Goal: Information Seeking & Learning: Learn about a topic

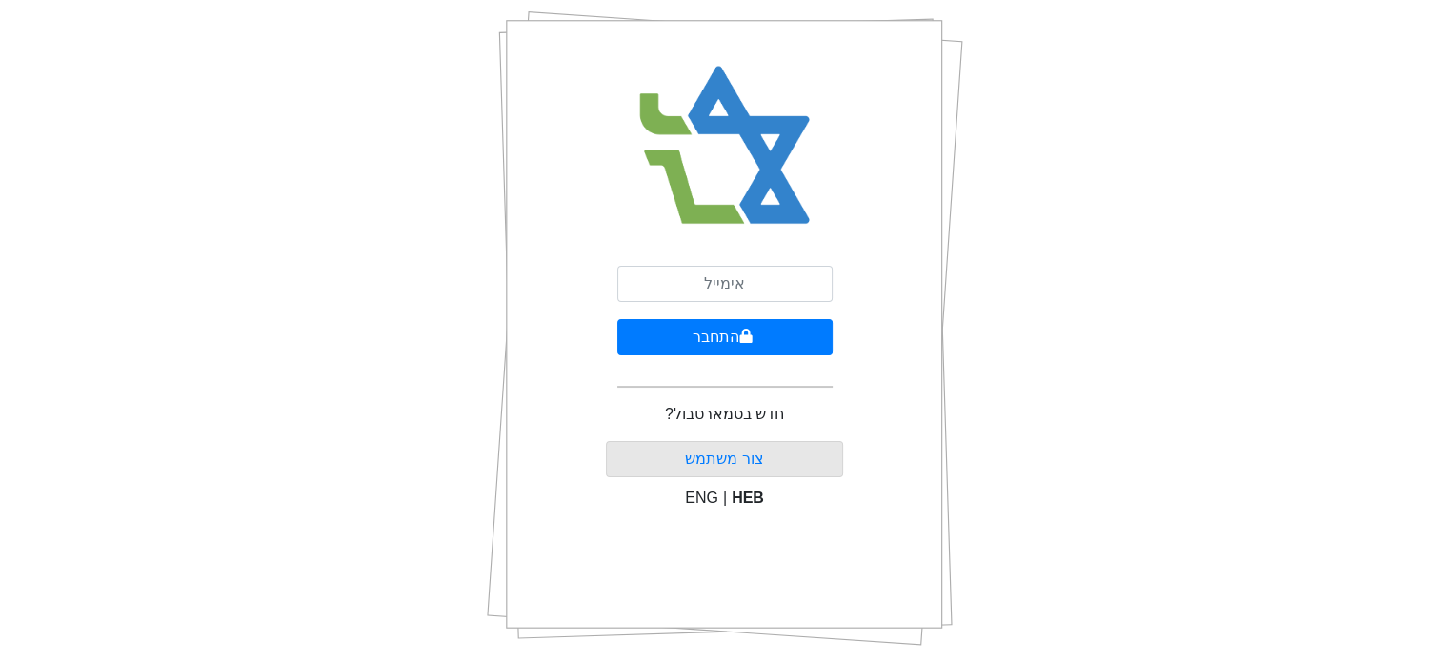
scroll to position [102, 0]
click at [749, 285] on input "email" at bounding box center [725, 284] width 215 height 36
type input "[EMAIL_ADDRESS][DOMAIN_NAME]"
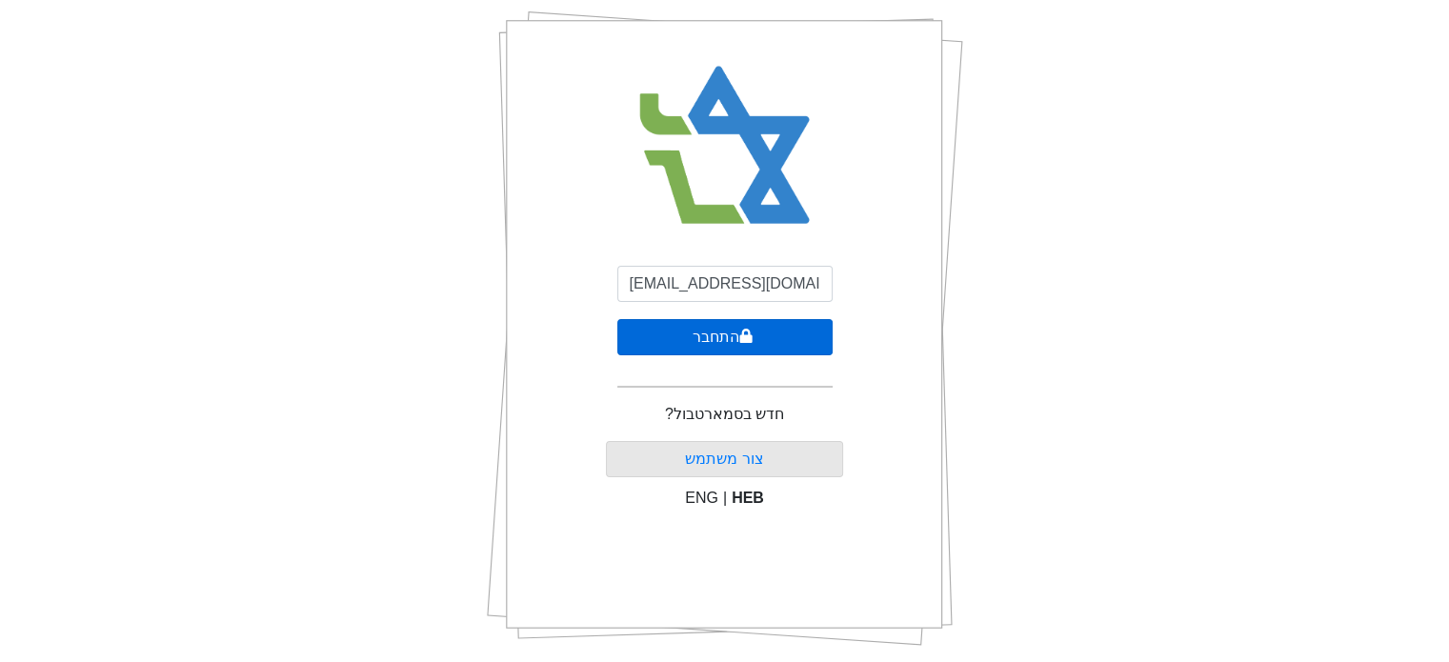
click at [733, 329] on button "התחבר" at bounding box center [725, 337] width 215 height 36
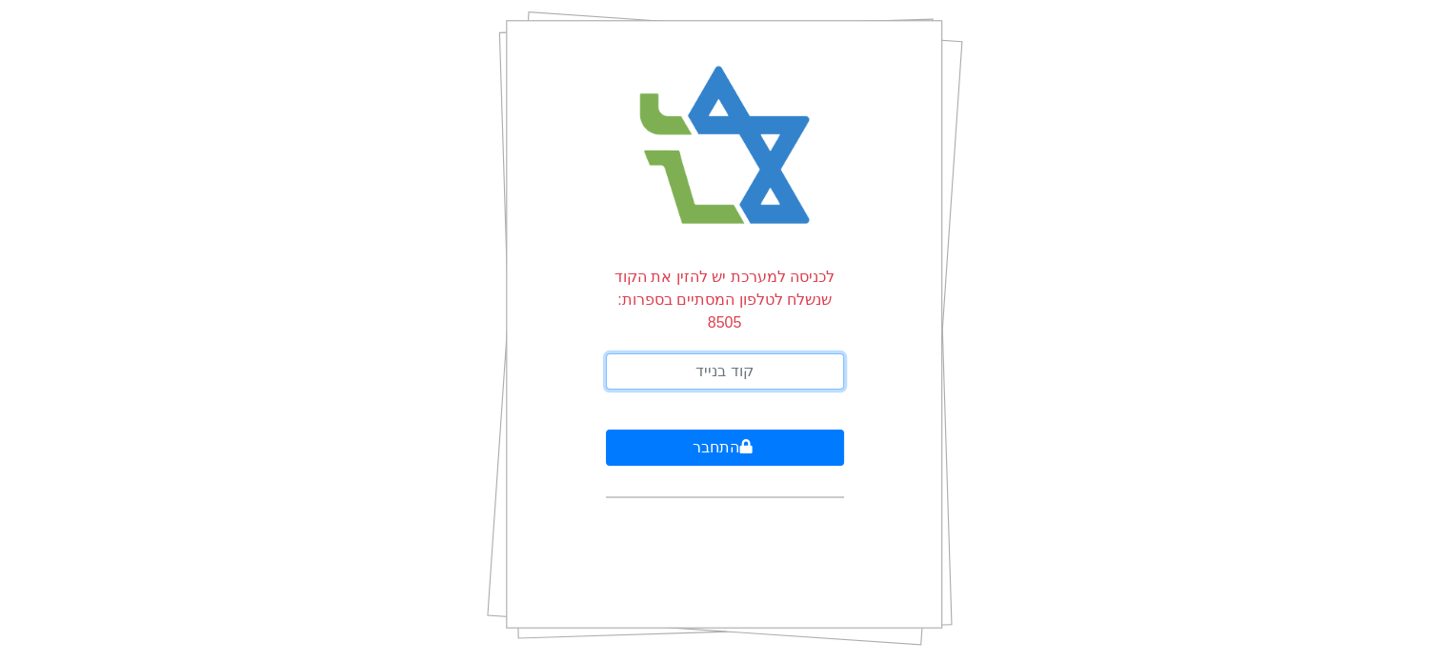
click at [705, 354] on input "text" at bounding box center [725, 372] width 238 height 36
type input "228837"
click at [606, 430] on button "התחבר" at bounding box center [725, 448] width 238 height 36
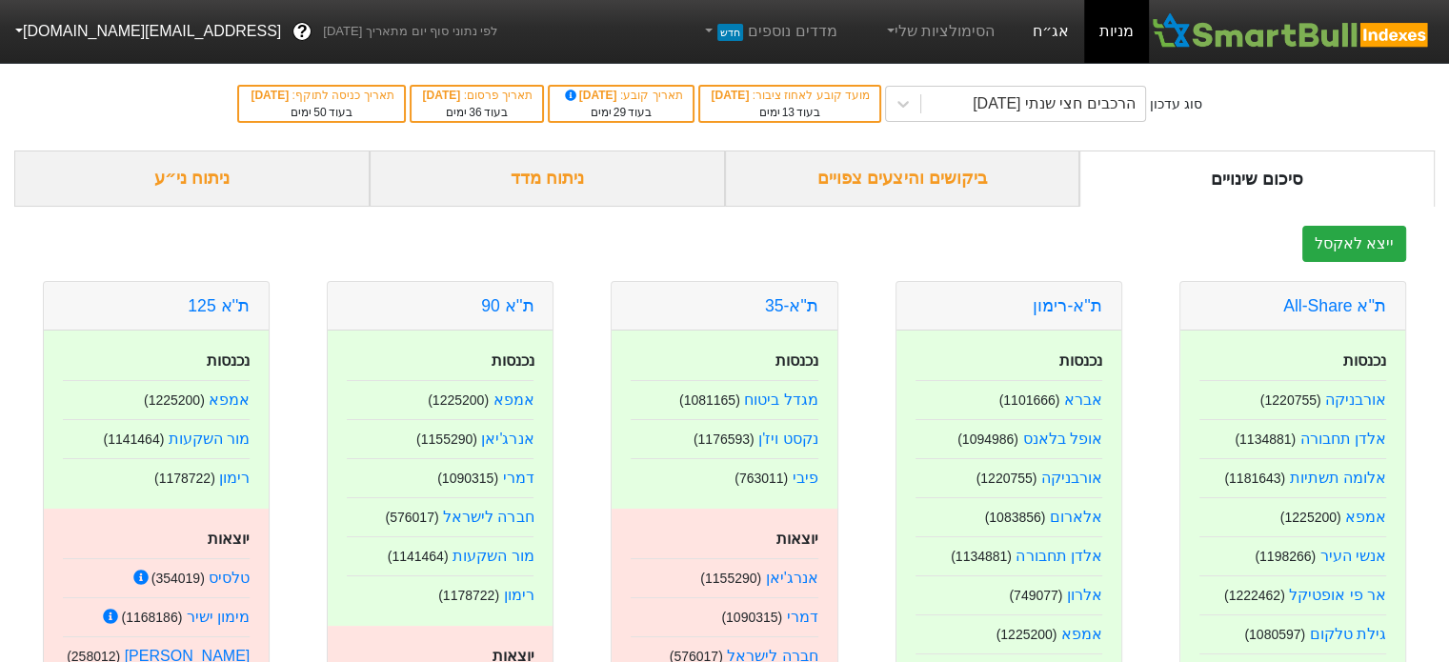
click at [1060, 27] on link "אג״ח" at bounding box center [1051, 31] width 67 height 63
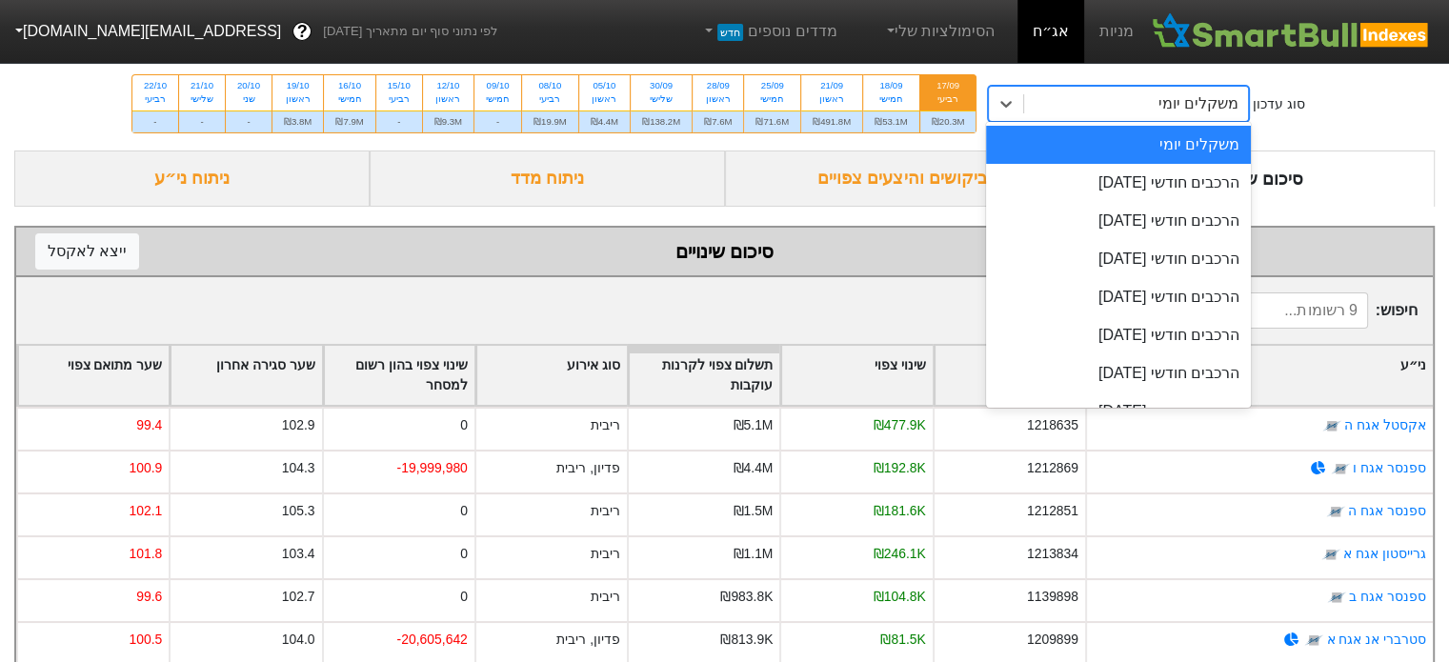
click at [1168, 111] on div "משקלים יומי" at bounding box center [1199, 103] width 80 height 23
click at [1172, 184] on div "הרכבים חודשי [DATE]" at bounding box center [1118, 183] width 265 height 38
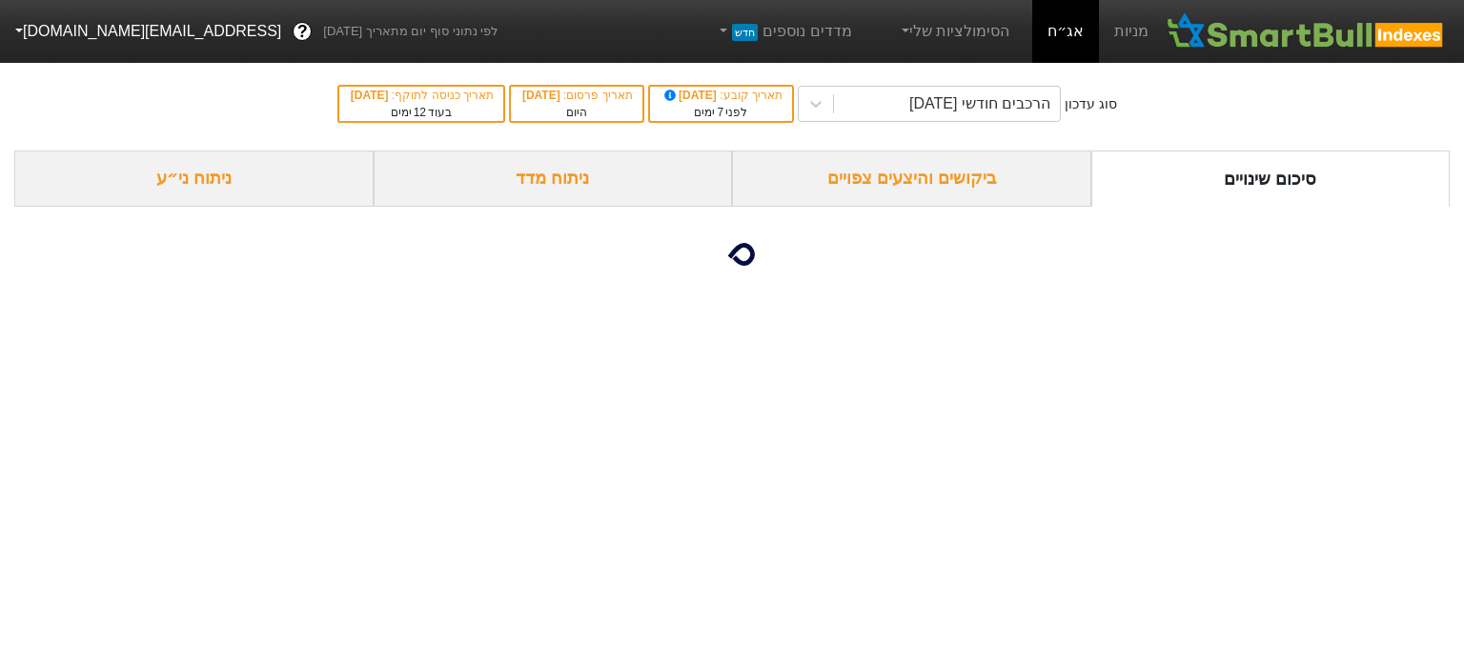
click at [983, 185] on div "ביקושים והיצעים צפויים" at bounding box center [911, 179] width 359 height 56
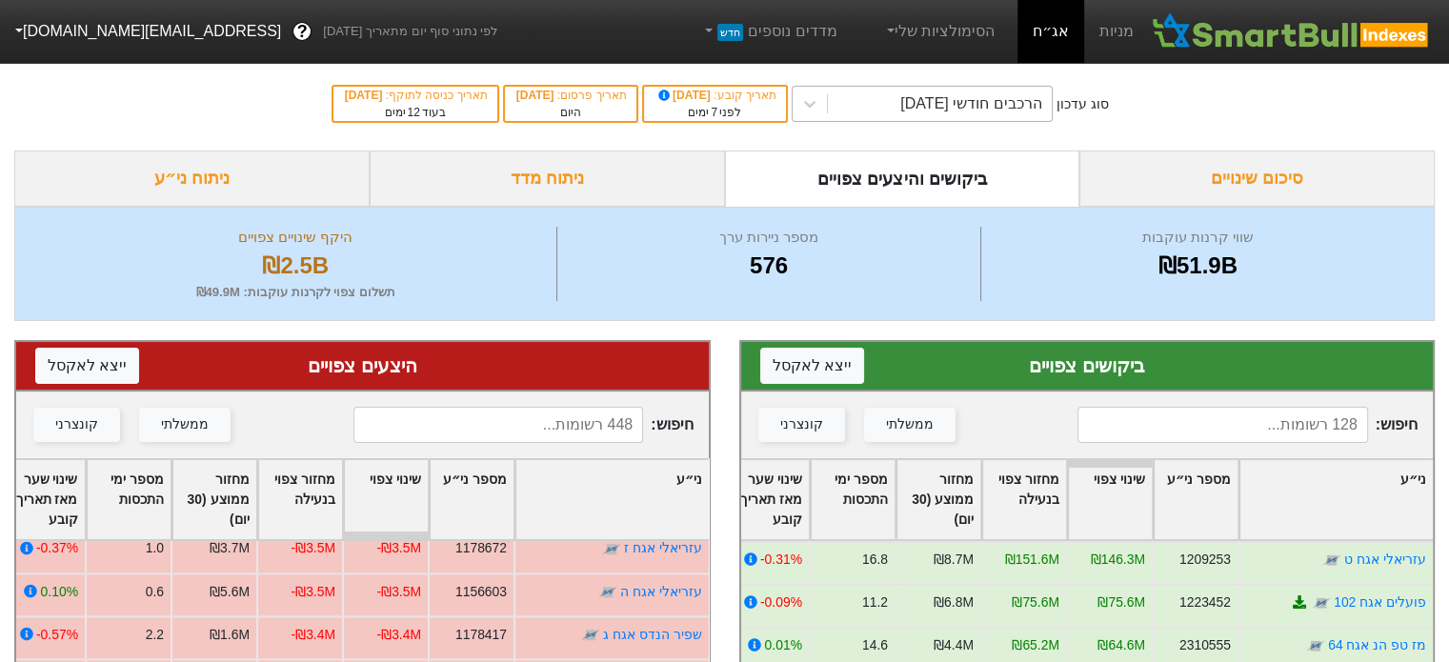
click at [1001, 105] on div "הרכבים חודשי [DATE]" at bounding box center [971, 103] width 141 height 23
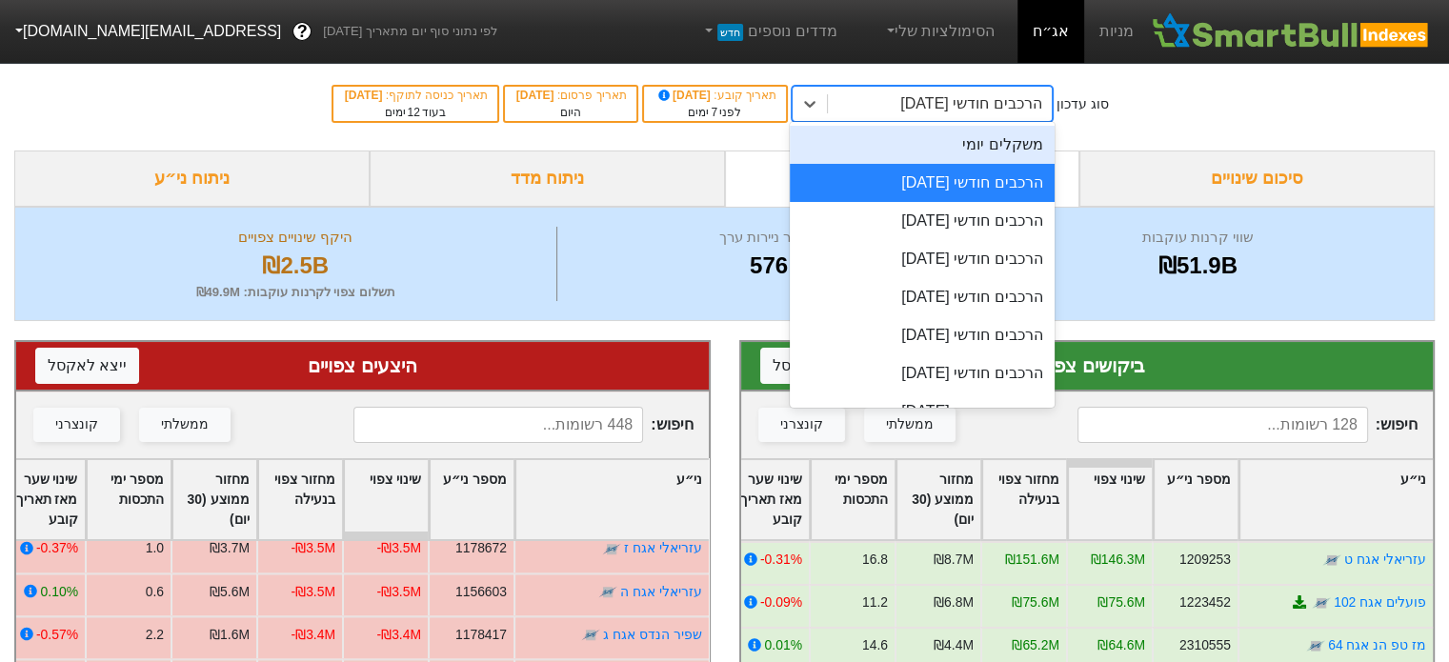
click at [1001, 144] on div "משקלים יומי" at bounding box center [922, 145] width 265 height 38
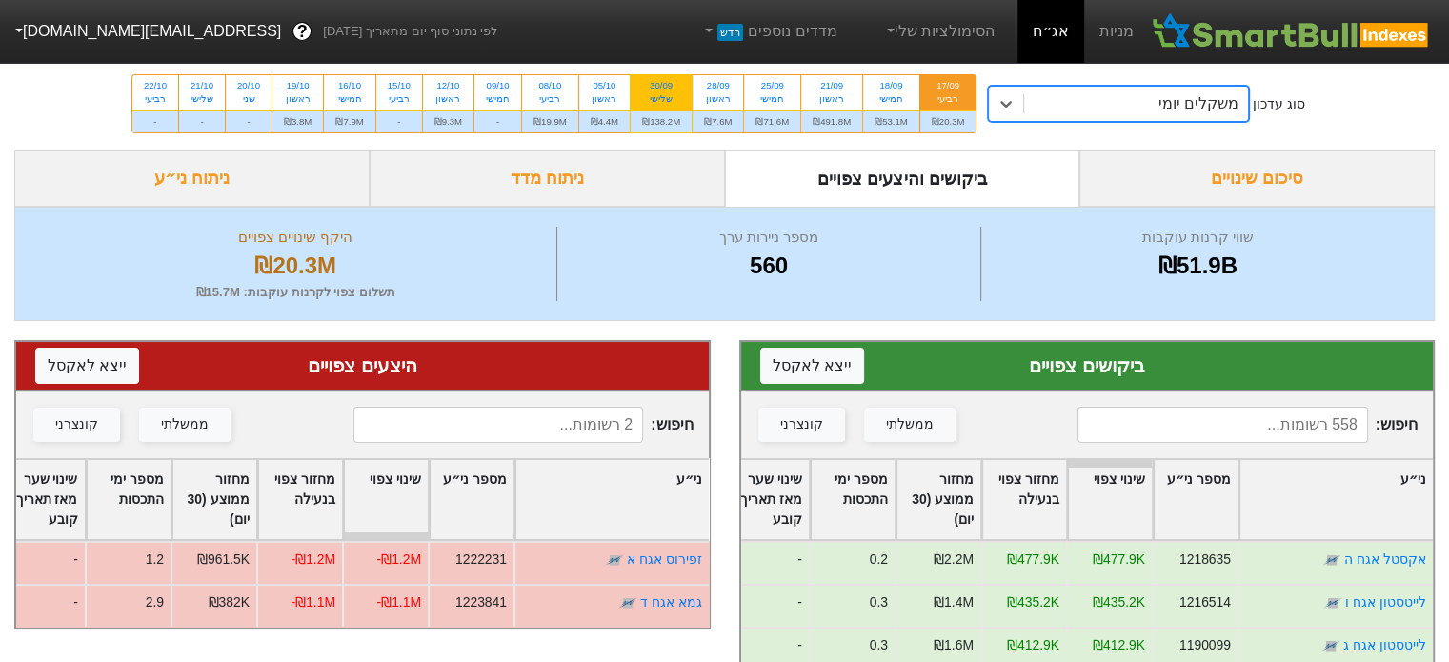
click at [669, 93] on div "שלישי" at bounding box center [661, 98] width 38 height 13
click at [661, 88] on input "30/09 שלישי ₪138.2M" at bounding box center [655, 81] width 12 height 12
radio input "true"
